Goal: Use online tool/utility: Utilize a website feature to perform a specific function

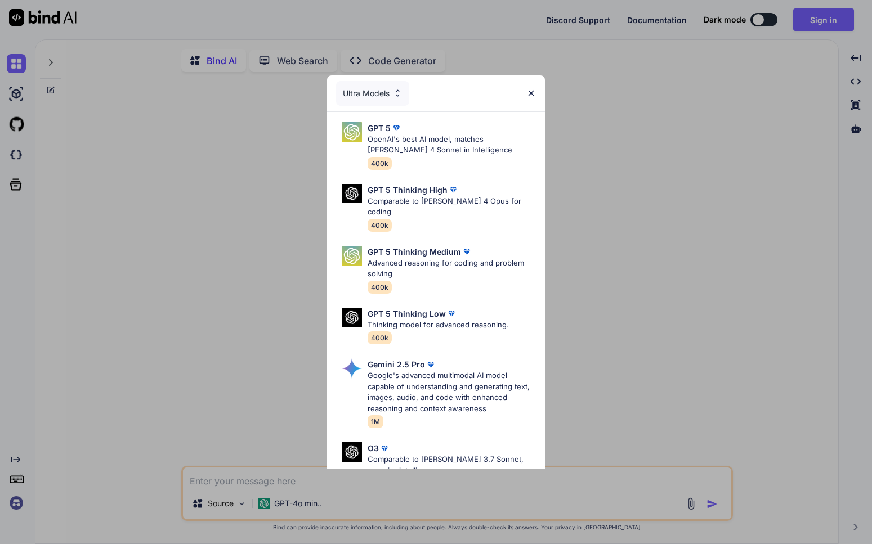
click at [536, 97] on img at bounding box center [531, 93] width 10 height 10
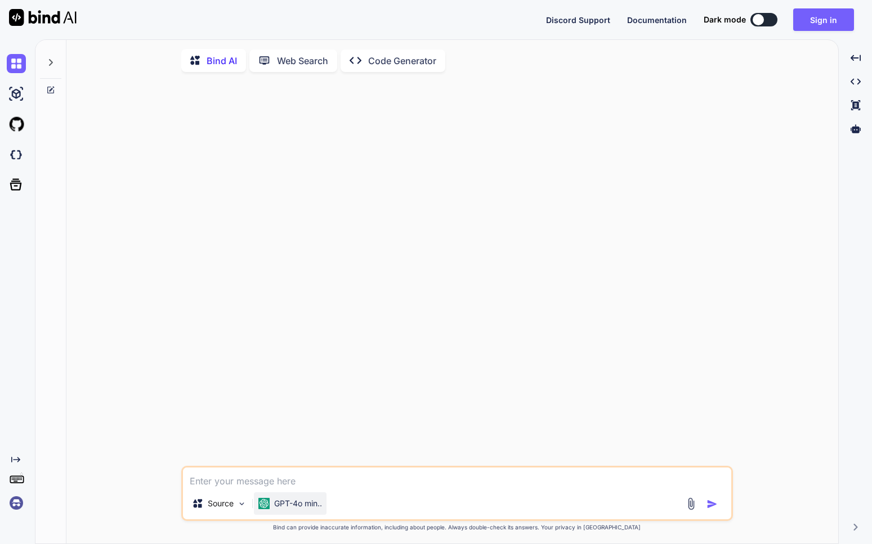
click at [318, 510] on p "GPT-4o min.." at bounding box center [298, 503] width 48 height 11
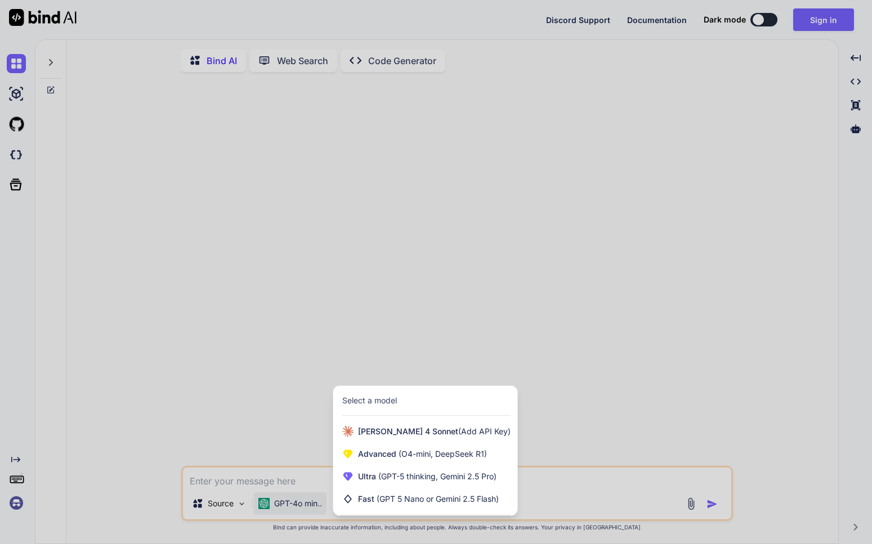
click at [288, 433] on div at bounding box center [436, 272] width 872 height 544
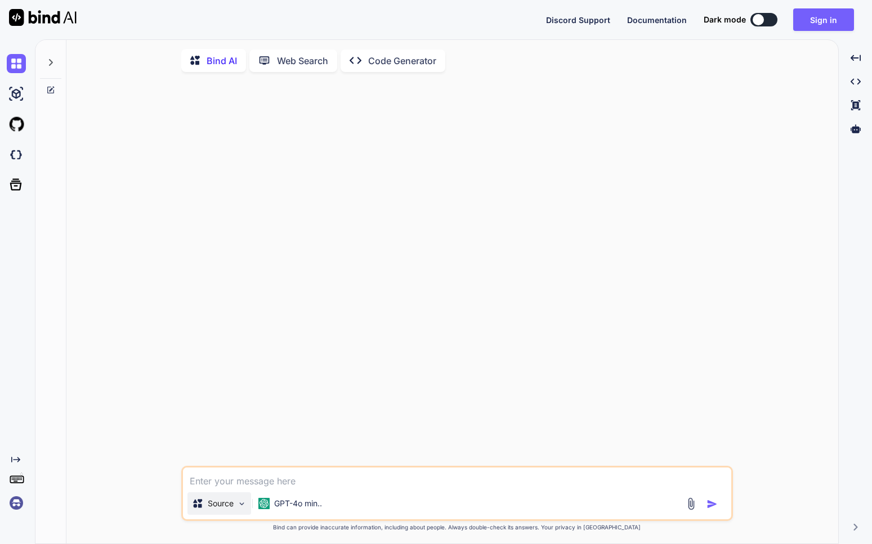
click at [242, 509] on img at bounding box center [242, 504] width 10 height 10
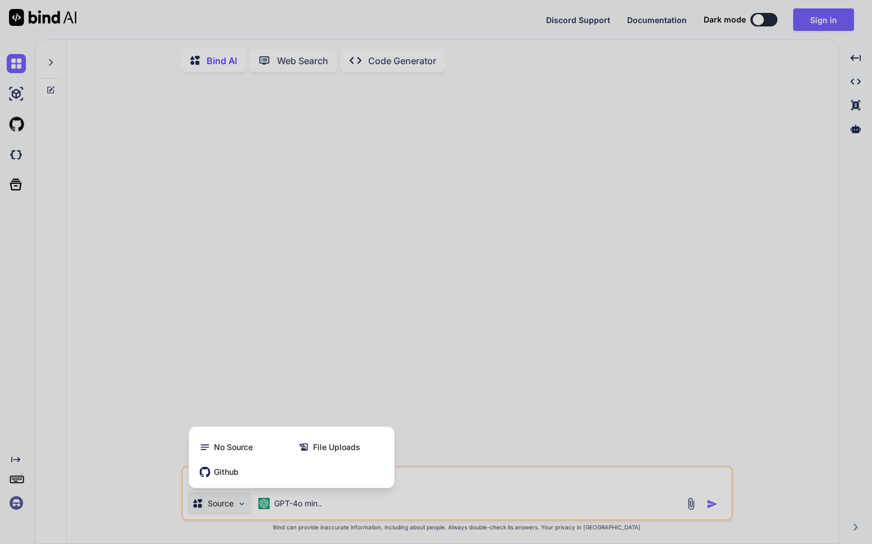
click at [258, 329] on div at bounding box center [436, 272] width 872 height 544
type textarea "x"
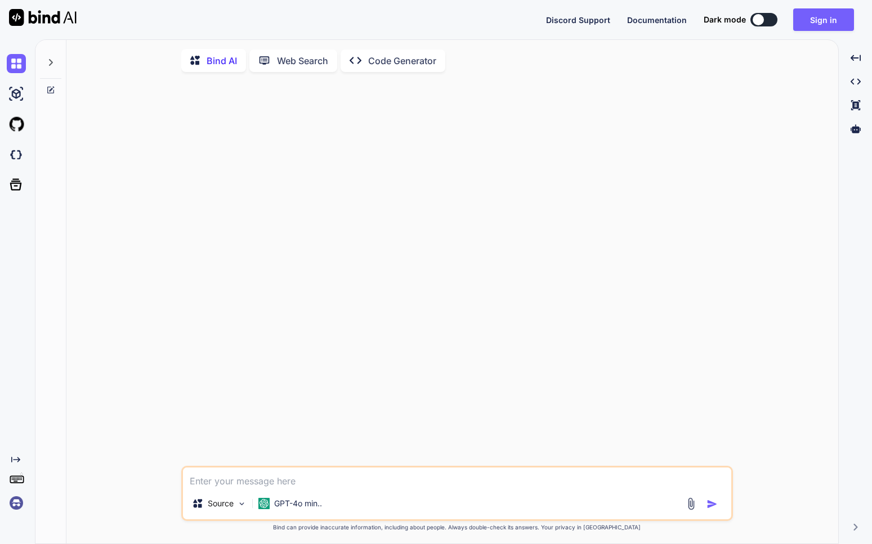
click at [51, 67] on icon at bounding box center [50, 62] width 9 height 9
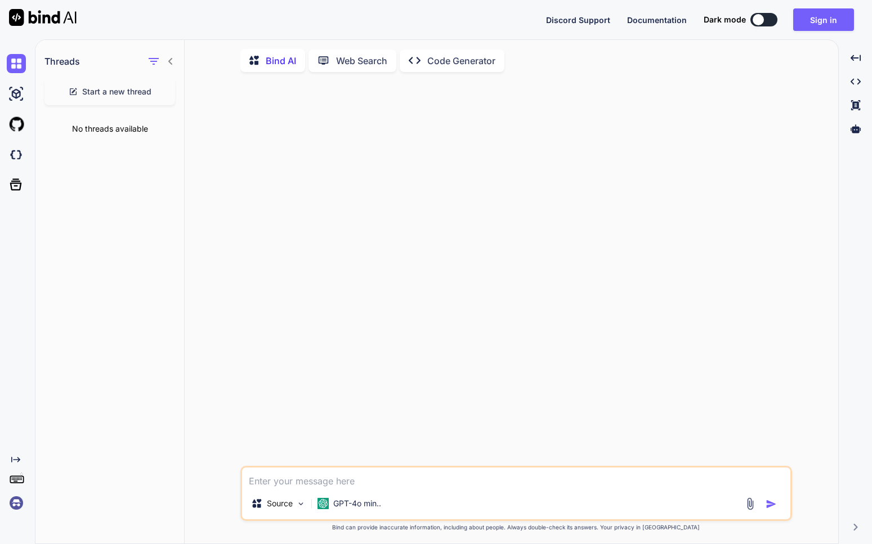
click at [136, 91] on span "Start a new thread" at bounding box center [116, 91] width 69 height 11
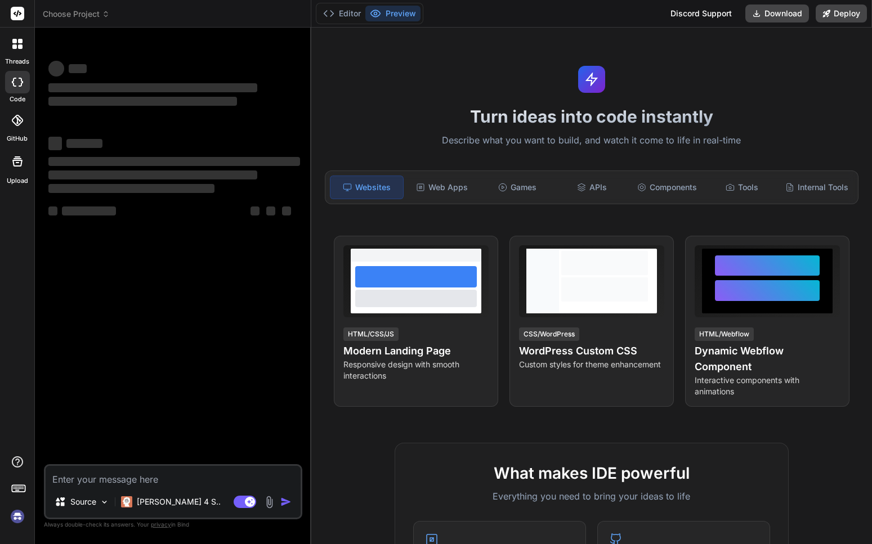
type textarea "x"
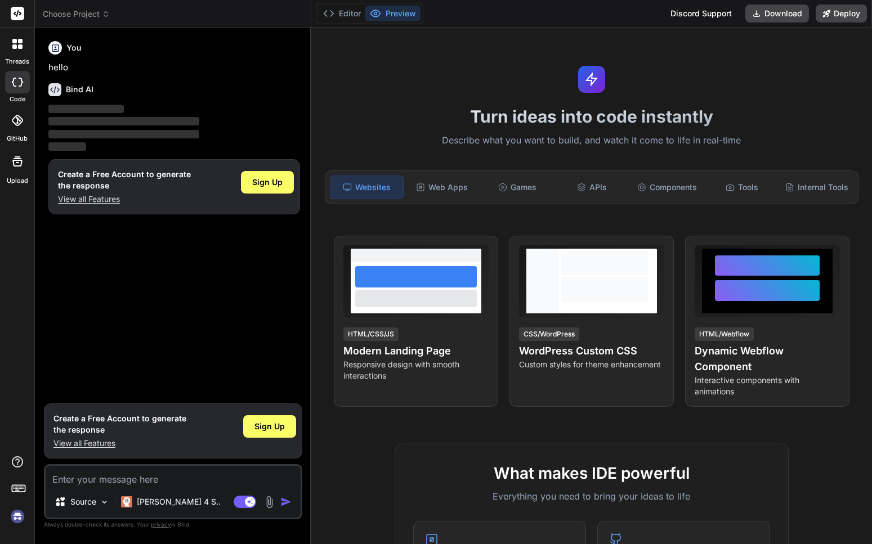
click at [271, 278] on div "You hello Bind AI ‌ ‌ ‌ ‌ Create a Free Account to generate the response View a…" at bounding box center [174, 217] width 256 height 361
click at [419, 195] on div "Web Apps" at bounding box center [442, 188] width 73 height 24
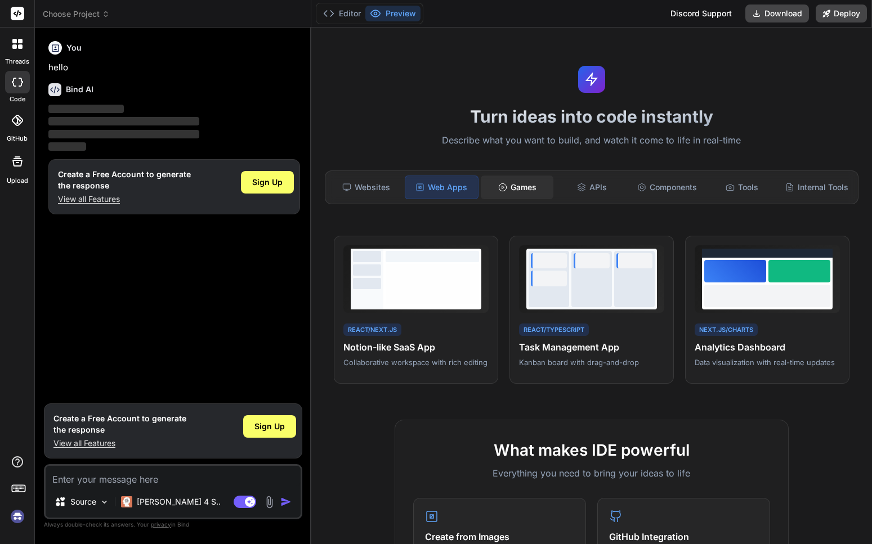
click at [517, 189] on div "Games" at bounding box center [517, 188] width 73 height 24
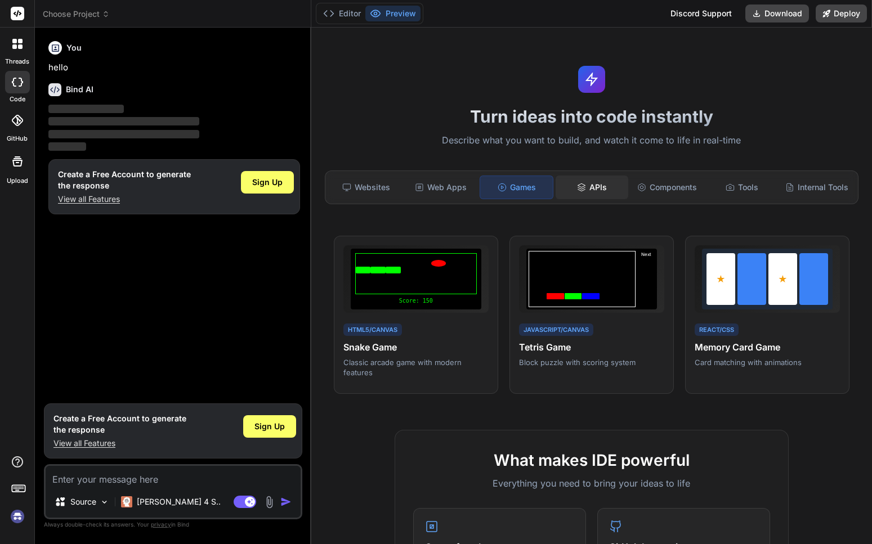
click at [605, 183] on div "APIs" at bounding box center [592, 188] width 73 height 24
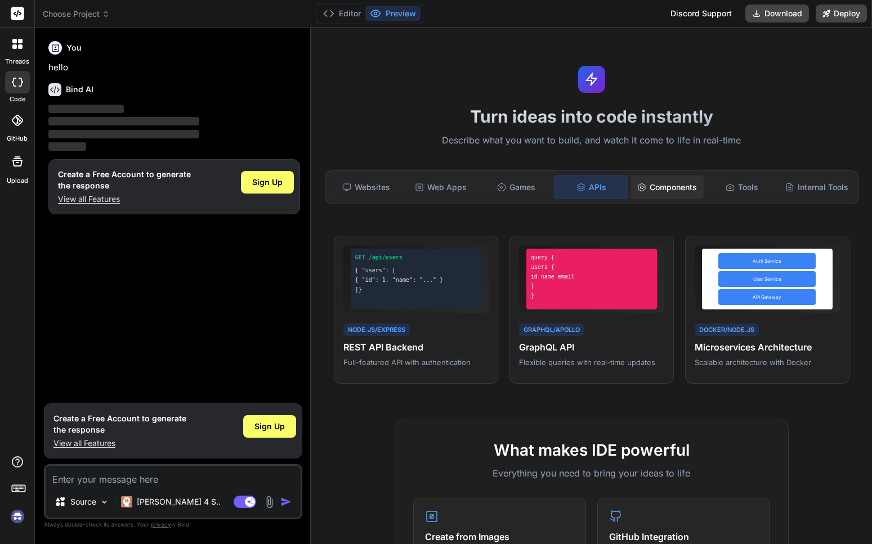
click at [640, 189] on circle at bounding box center [641, 187] width 3 height 3
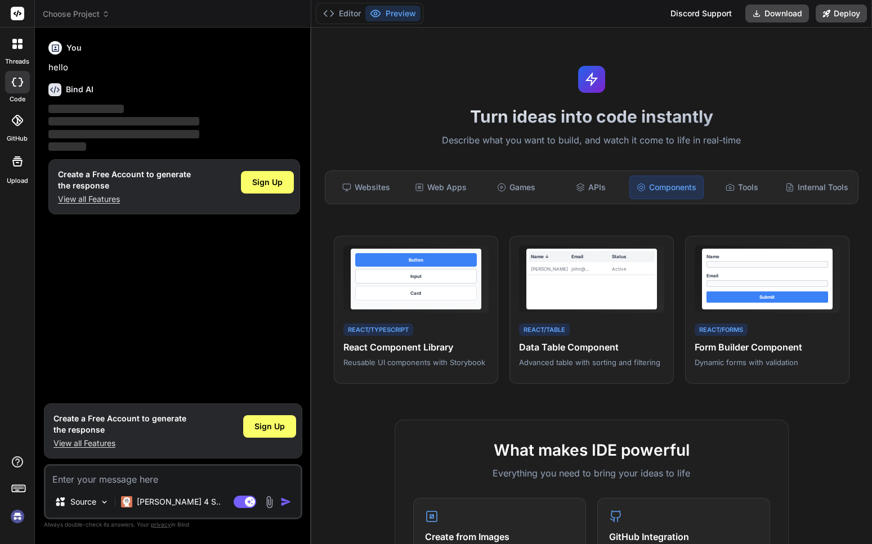
click at [281, 261] on div "You hello Bind AI ‌ ‌ ‌ ‌ Create a Free Account to generate the response View a…" at bounding box center [174, 217] width 256 height 361
click at [12, 123] on icon at bounding box center [17, 120] width 11 height 11
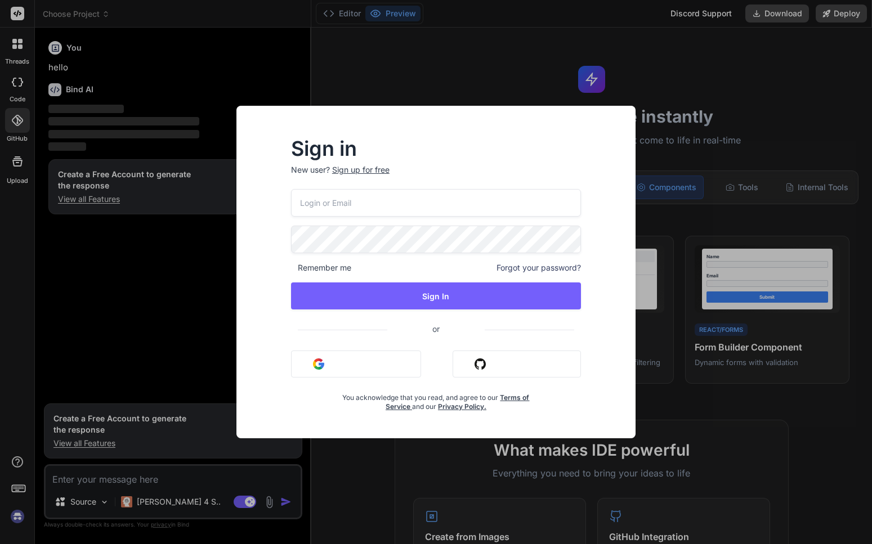
click at [16, 92] on div "Sign in New user? Sign up for free Remember me Forgot your password? Sign In or…" at bounding box center [436, 272] width 872 height 544
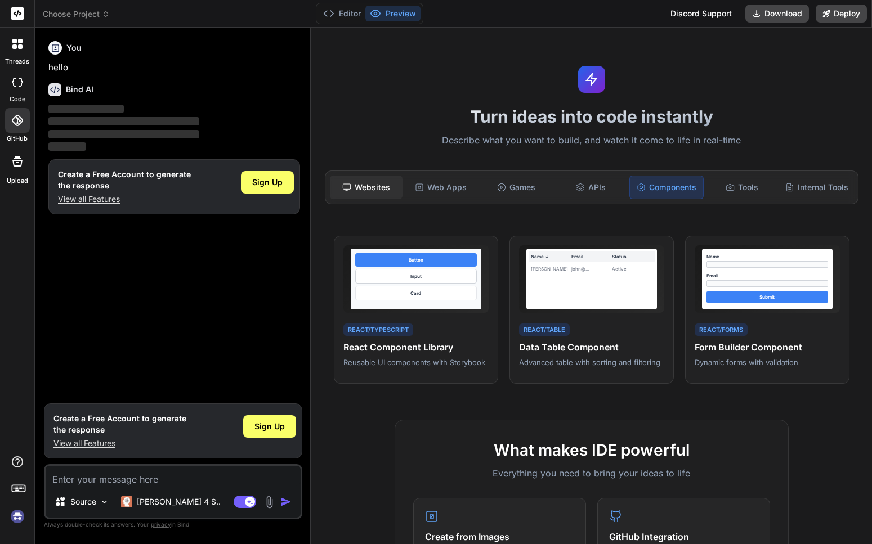
click at [374, 185] on div "Websites" at bounding box center [366, 188] width 73 height 24
